Goal: Find contact information: Find contact information

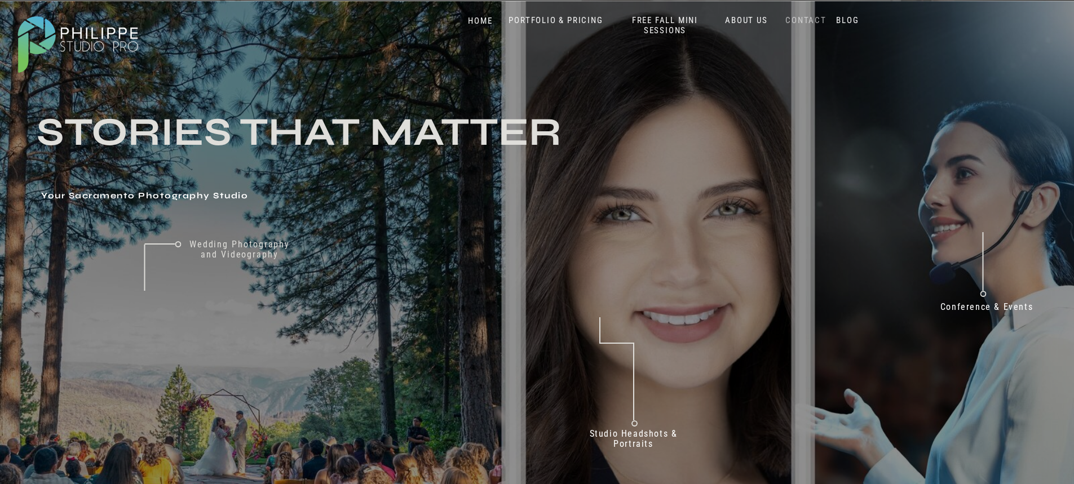
click at [811, 18] on nav "CONTACT" at bounding box center [806, 20] width 46 height 11
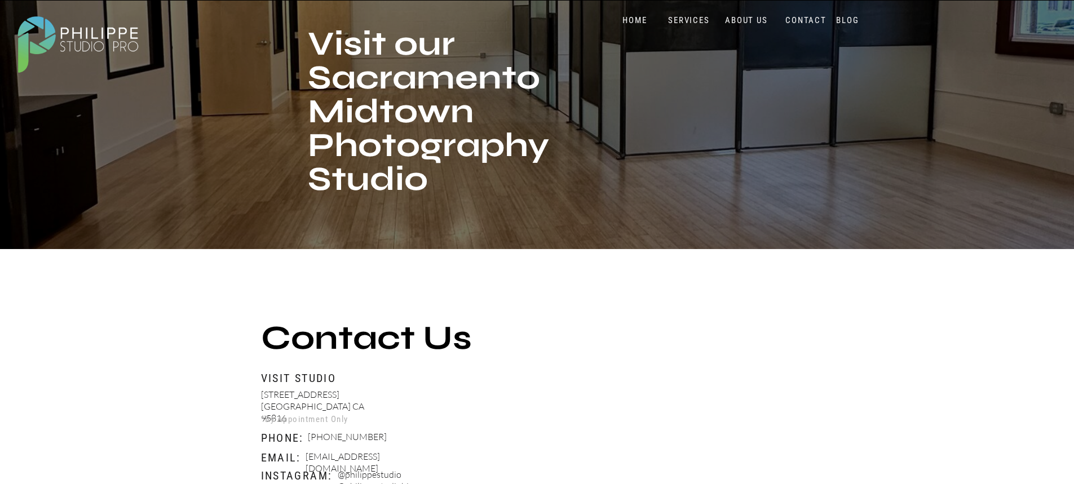
scroll to position [338, 0]
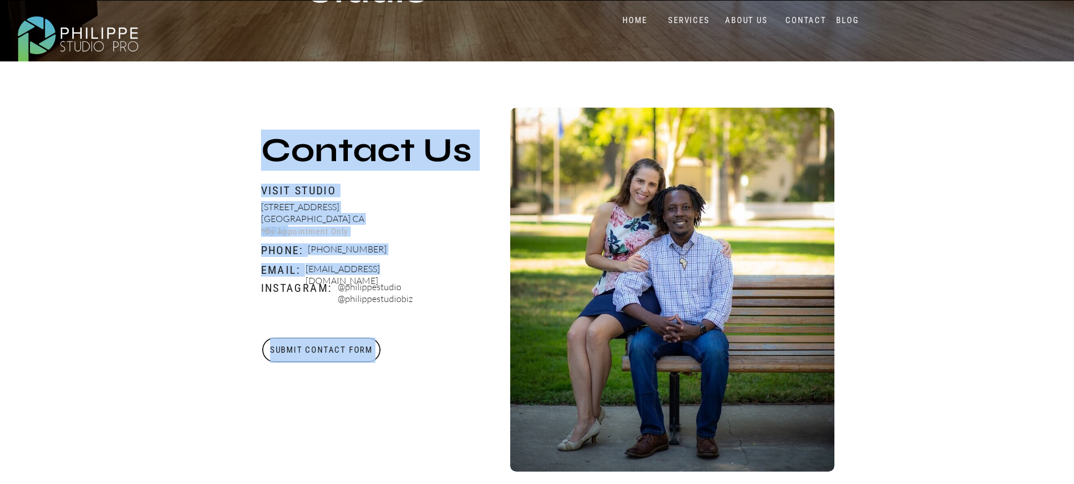
drag, startPoint x: 440, startPoint y: 268, endPoint x: 372, endPoint y: 271, distance: 68.3
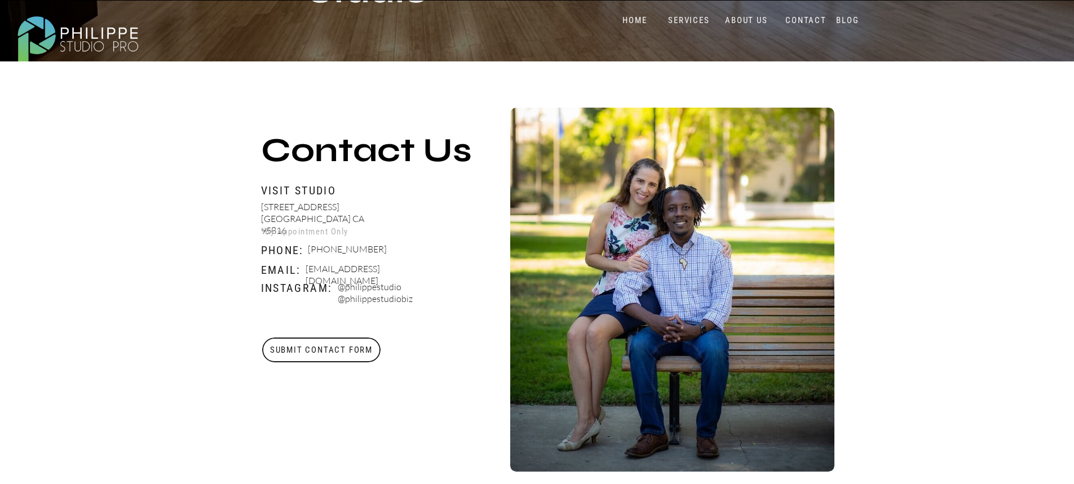
drag, startPoint x: 439, startPoint y: 271, endPoint x: 431, endPoint y: 270, distance: 7.5
copy div "Submit Contact Form [STREET_ADDRESS] Visit Studio Contact Us *By Appointment On…"
